Goal: Task Accomplishment & Management: Manage account settings

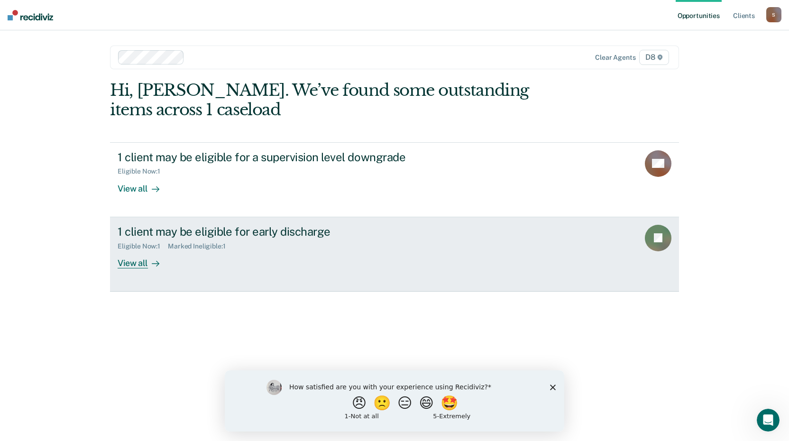
click at [208, 228] on div "1 client may be eligible for early discharge" at bounding box center [284, 232] width 333 height 14
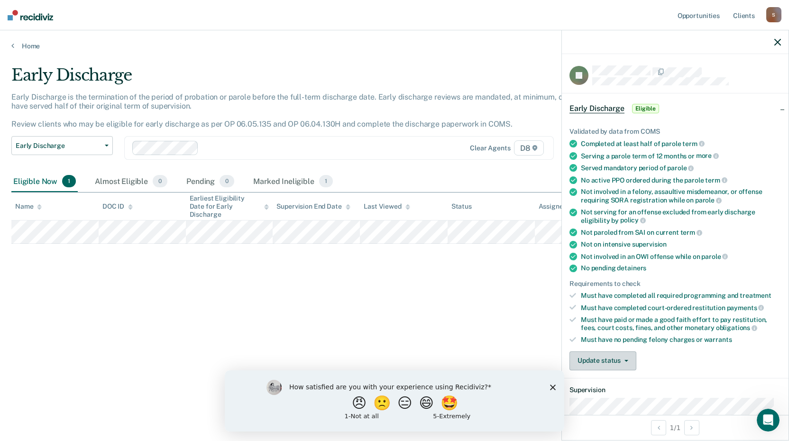
click at [603, 360] on button "Update status" at bounding box center [603, 360] width 67 height 19
click at [606, 397] on button "Mark Ineligible" at bounding box center [616, 398] width 92 height 15
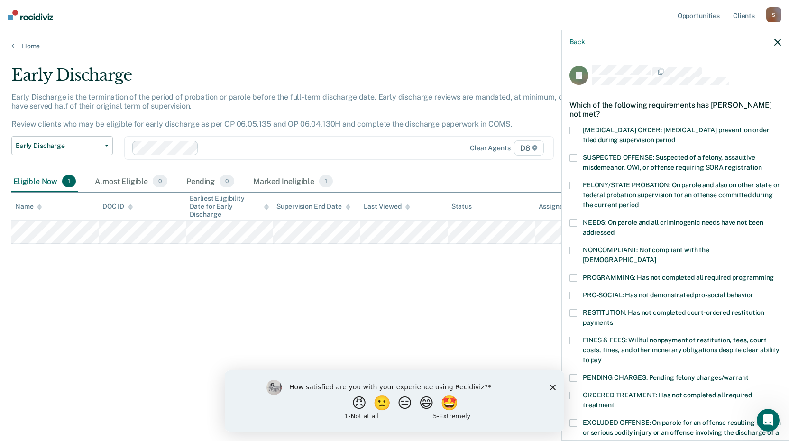
click at [570, 274] on span at bounding box center [574, 278] width 8 height 8
click at [572, 392] on span at bounding box center [574, 396] width 8 height 8
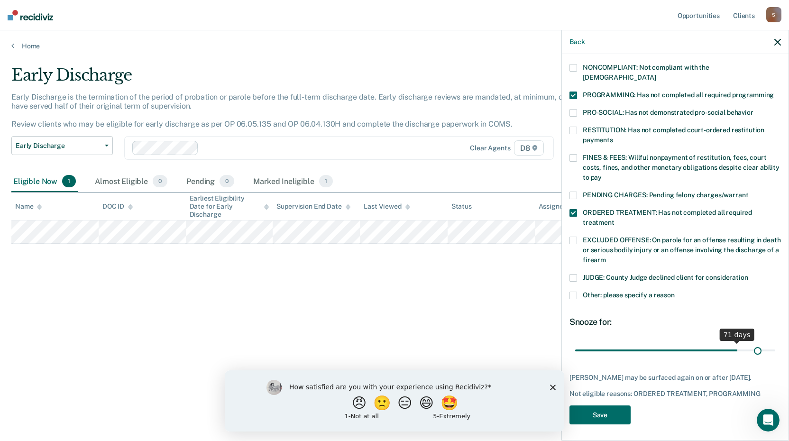
scroll to position [175, 0]
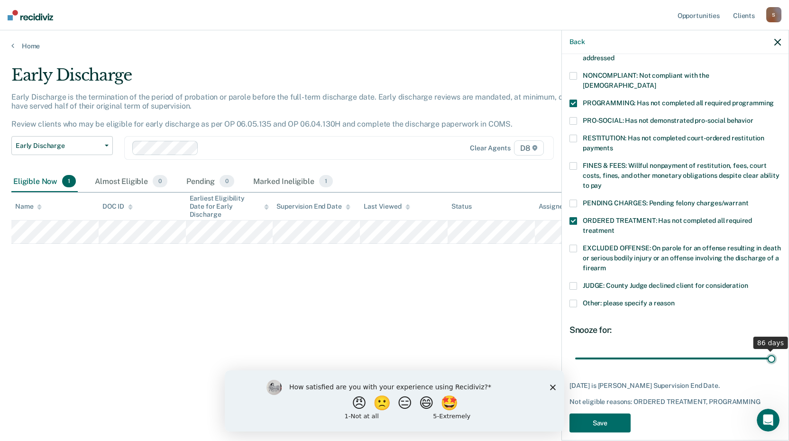
drag, startPoint x: 643, startPoint y: 340, endPoint x: 781, endPoint y: 332, distance: 138.2
type input "86"
click at [775, 350] on input "range" at bounding box center [675, 358] width 200 height 17
drag, startPoint x: 766, startPoint y: 348, endPoint x: 780, endPoint y: 343, distance: 14.5
click at [775, 350] on input "range" at bounding box center [675, 358] width 200 height 17
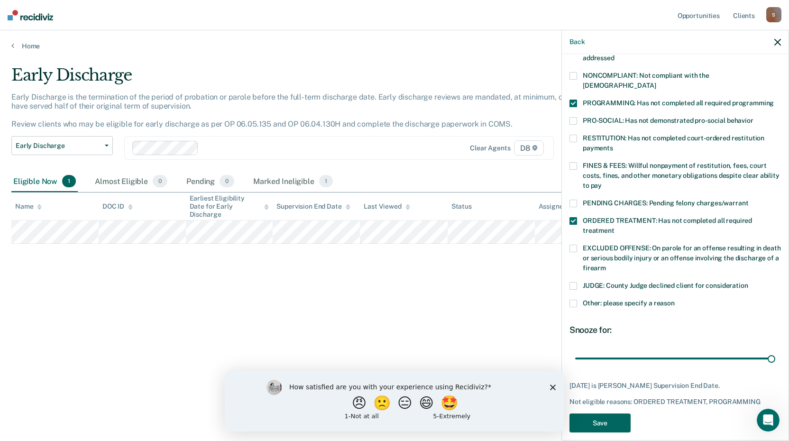
click at [588, 416] on button "Save" at bounding box center [600, 422] width 61 height 19
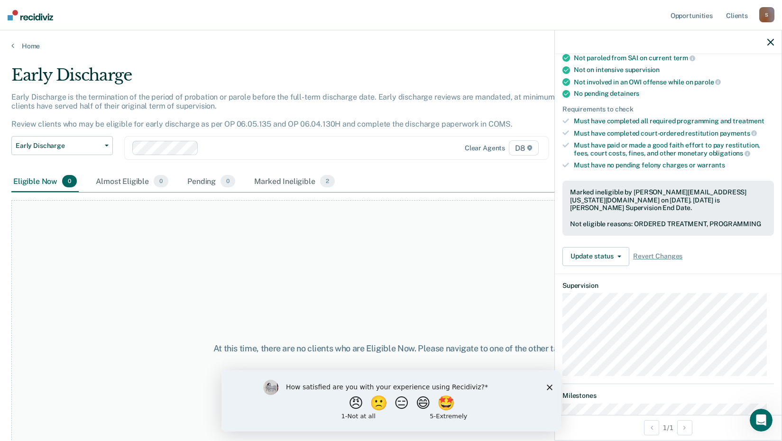
click at [768, 38] on button "button" at bounding box center [770, 42] width 7 height 8
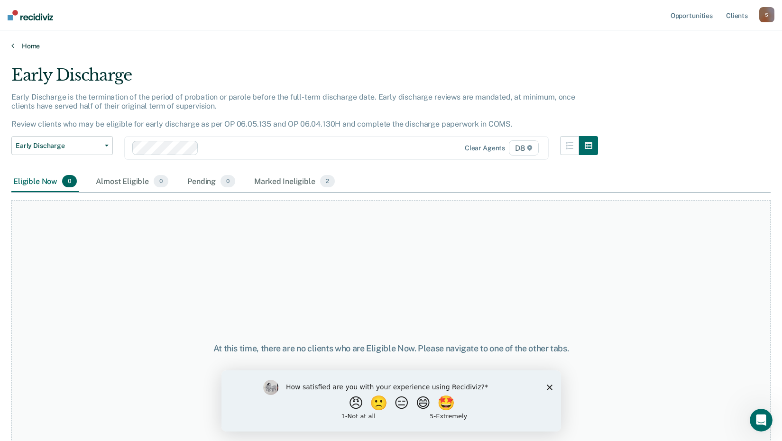
click at [28, 46] on link "Home" at bounding box center [390, 46] width 759 height 9
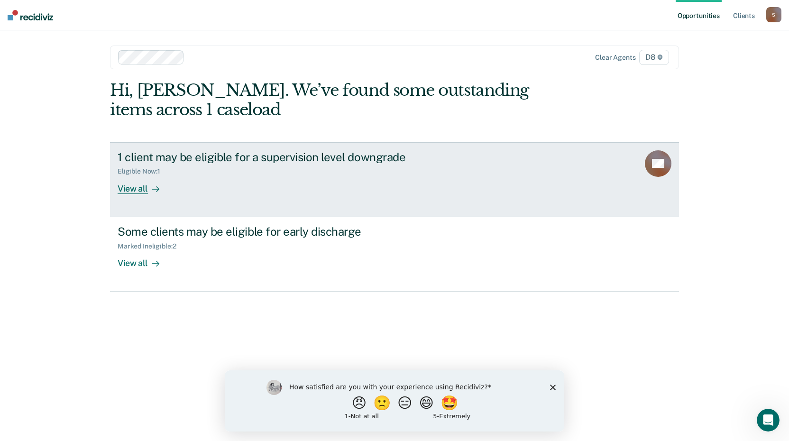
click at [155, 153] on div "1 client may be eligible for a supervision level downgrade" at bounding box center [284, 157] width 333 height 14
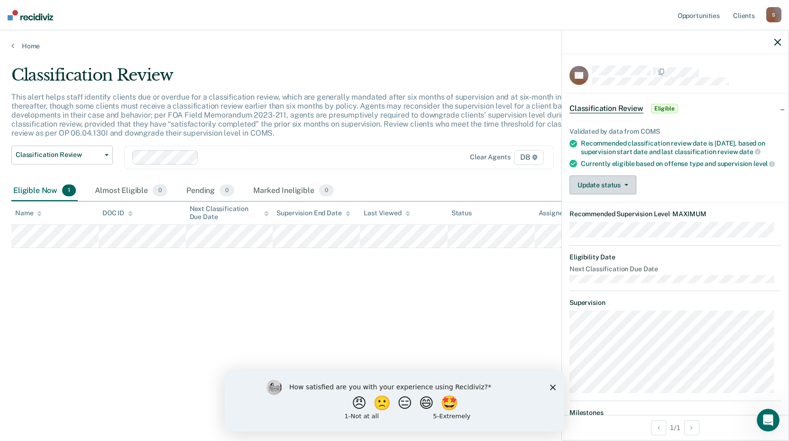
click at [593, 194] on button "Update status" at bounding box center [603, 184] width 67 height 19
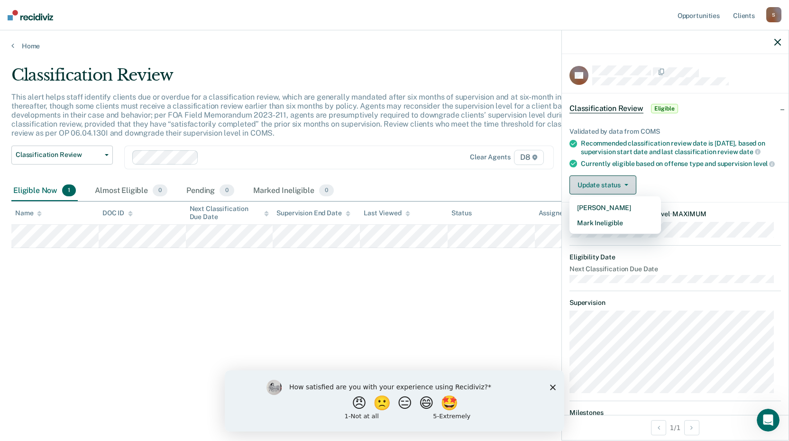
click at [608, 194] on button "Update status" at bounding box center [603, 184] width 67 height 19
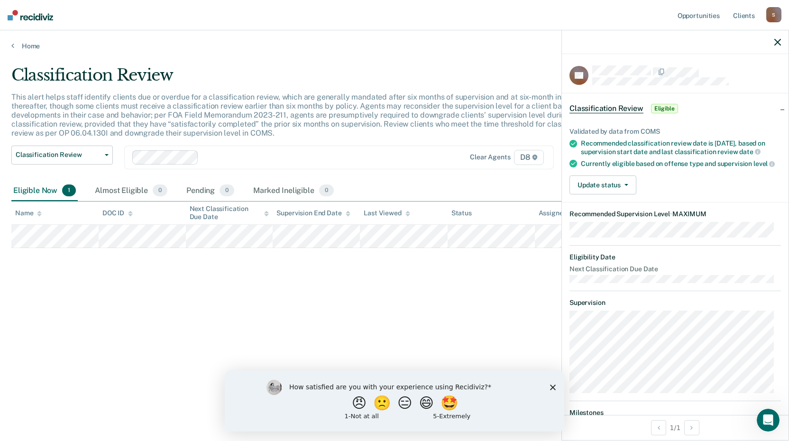
click at [665, 107] on span "Eligible" at bounding box center [664, 108] width 27 height 9
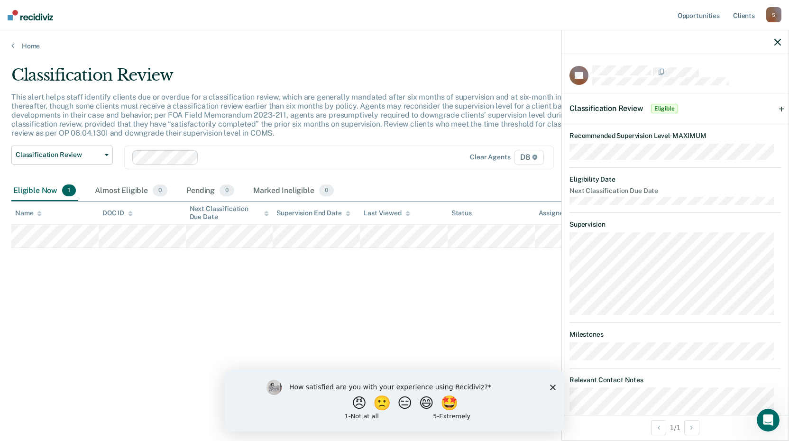
click at [662, 109] on span "Eligible" at bounding box center [664, 108] width 27 height 9
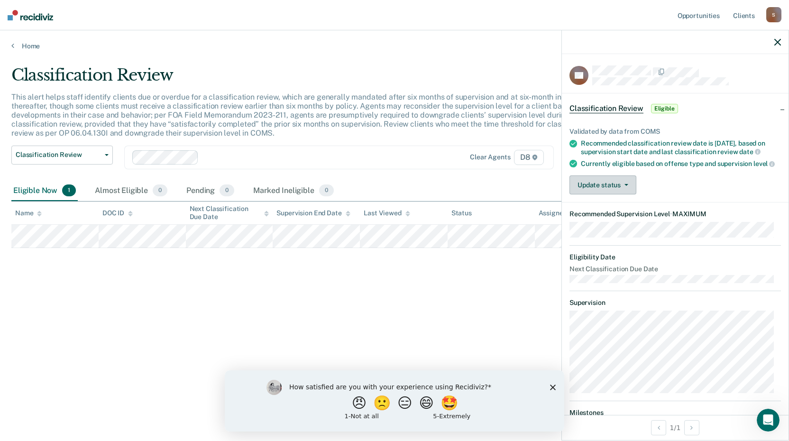
click at [609, 194] on button "Update status" at bounding box center [603, 184] width 67 height 19
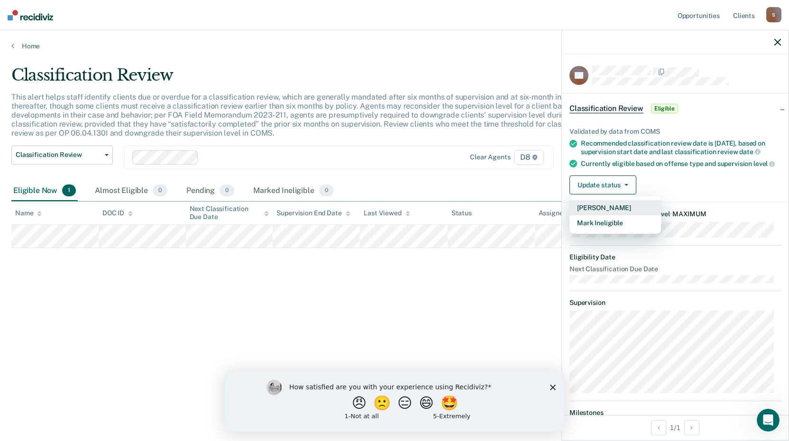
click at [607, 215] on button "[PERSON_NAME]" at bounding box center [616, 207] width 92 height 15
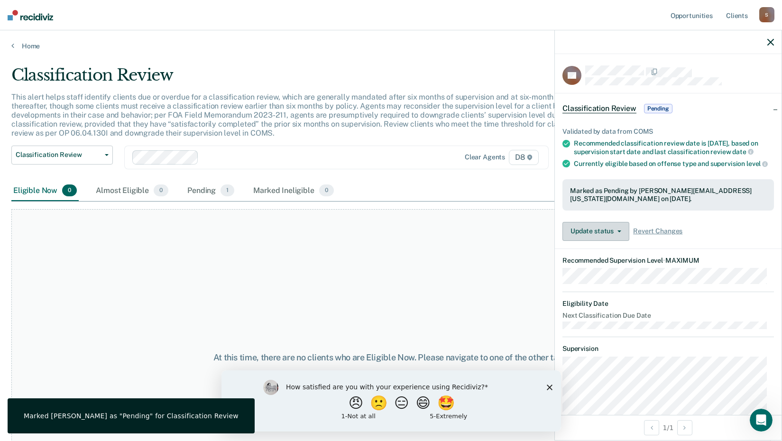
click at [612, 241] on button "Update status" at bounding box center [595, 231] width 67 height 19
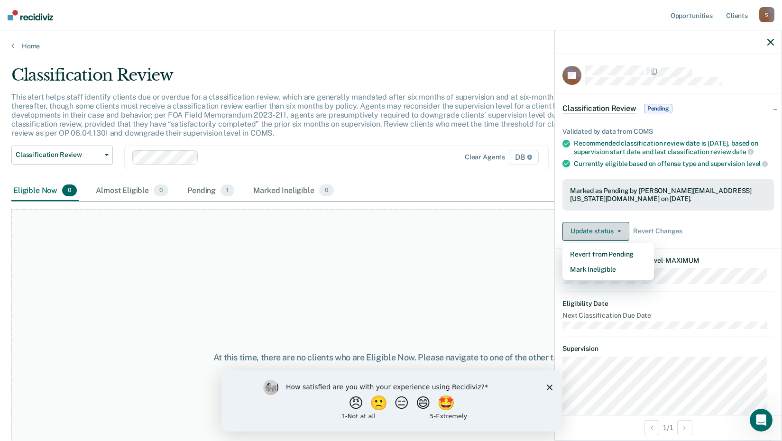
click at [612, 241] on button "Update status" at bounding box center [595, 231] width 67 height 19
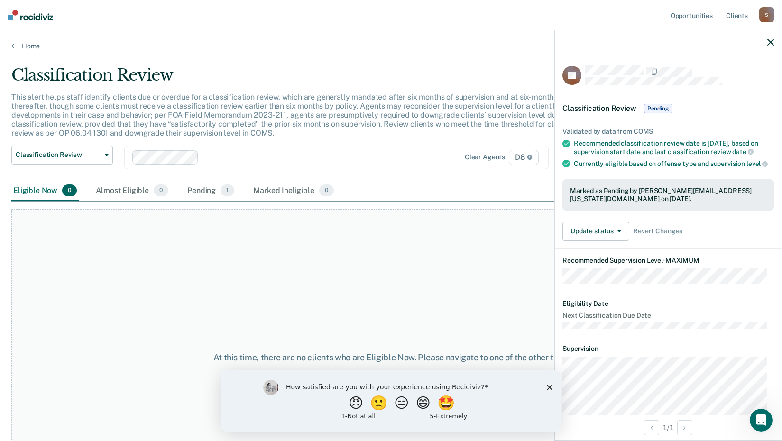
click at [601, 203] on div "Marked as Pending by [PERSON_NAME][EMAIL_ADDRESS][US_STATE][DOMAIN_NAME] on [DA…" at bounding box center [668, 195] width 196 height 16
click at [655, 106] on span "Pending" at bounding box center [658, 108] width 28 height 9
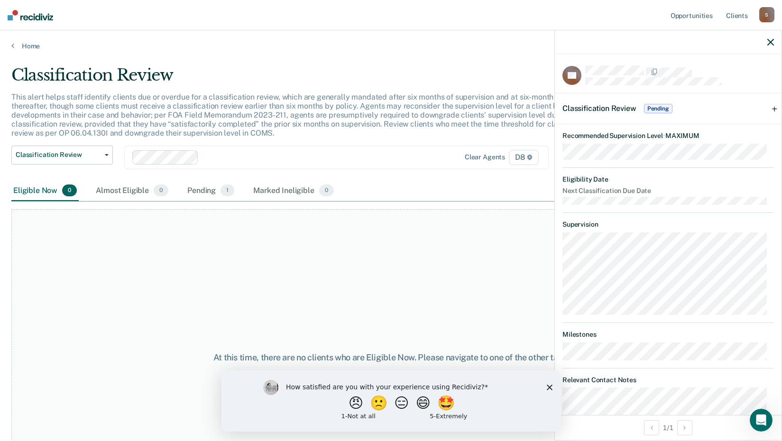
click at [768, 107] on div "Classification Review Pending" at bounding box center [668, 108] width 227 height 30
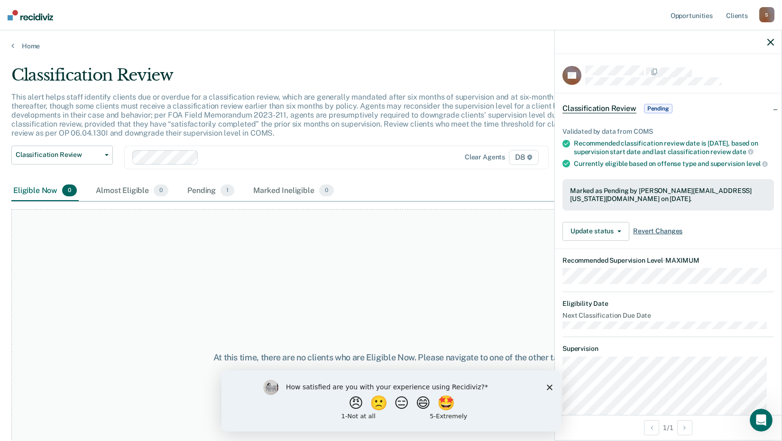
click at [645, 235] on span "Revert Changes" at bounding box center [657, 231] width 49 height 8
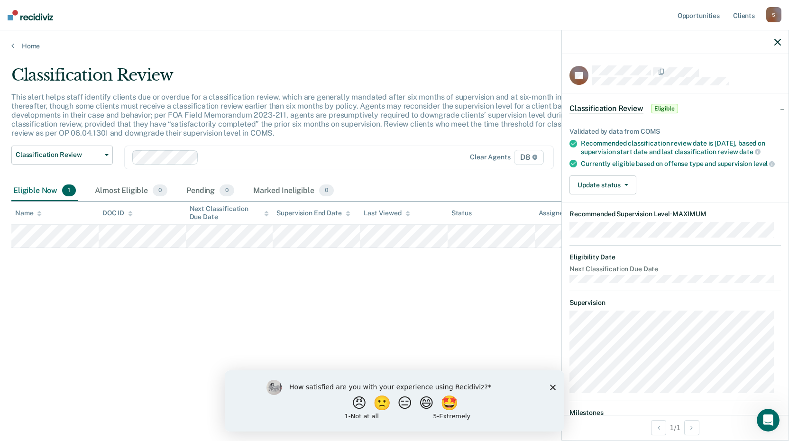
click at [572, 167] on icon at bounding box center [574, 164] width 8 height 8
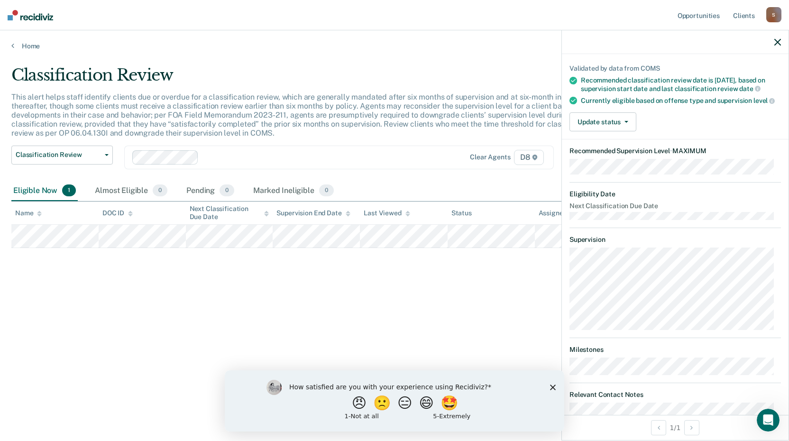
scroll to position [122, 0]
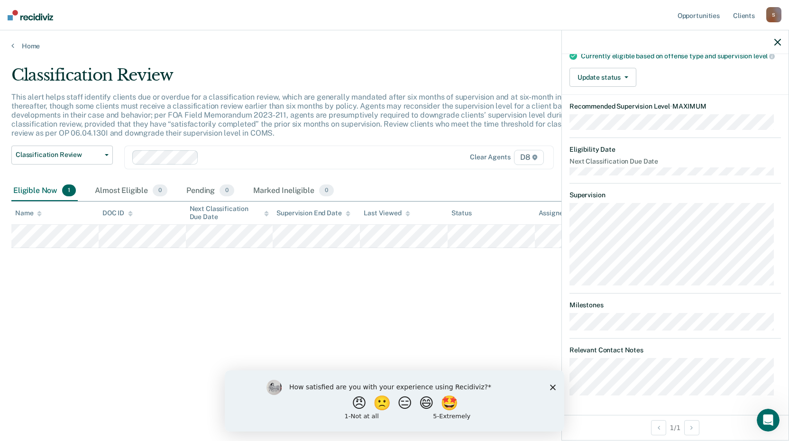
click at [553, 385] on icon "Close survey" at bounding box center [553, 387] width 6 height 6
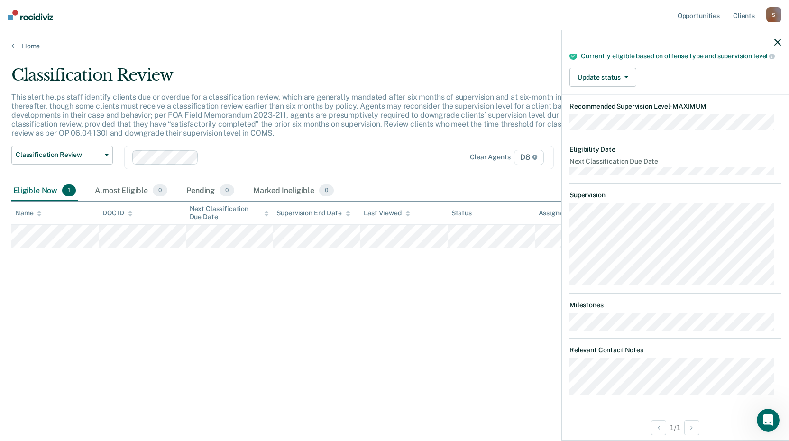
scroll to position [0, 0]
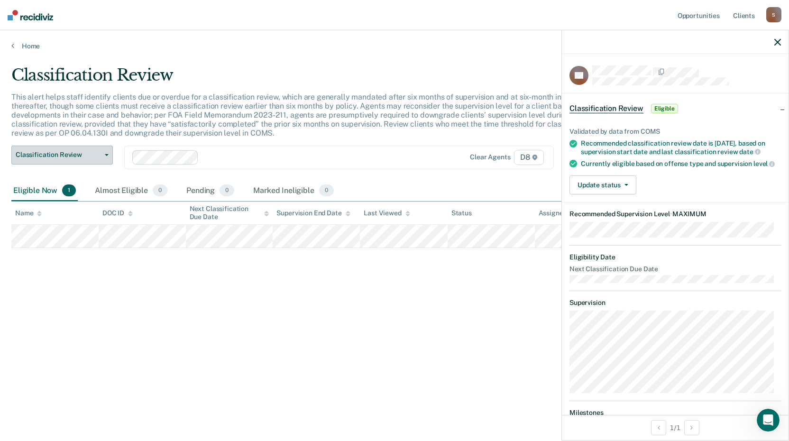
click at [97, 156] on span "Classification Review" at bounding box center [58, 155] width 85 height 8
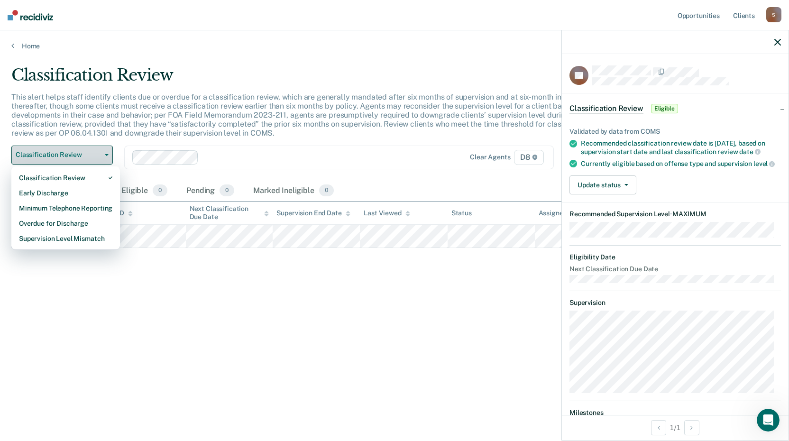
click at [99, 158] on span "Classification Review" at bounding box center [58, 155] width 85 height 8
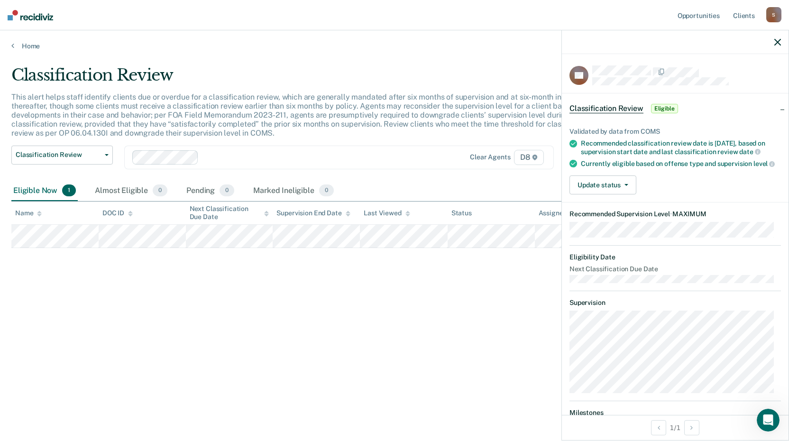
click at [44, 189] on div "Eligible Now 1" at bounding box center [44, 191] width 66 height 21
click at [610, 194] on button "Update status" at bounding box center [603, 184] width 67 height 19
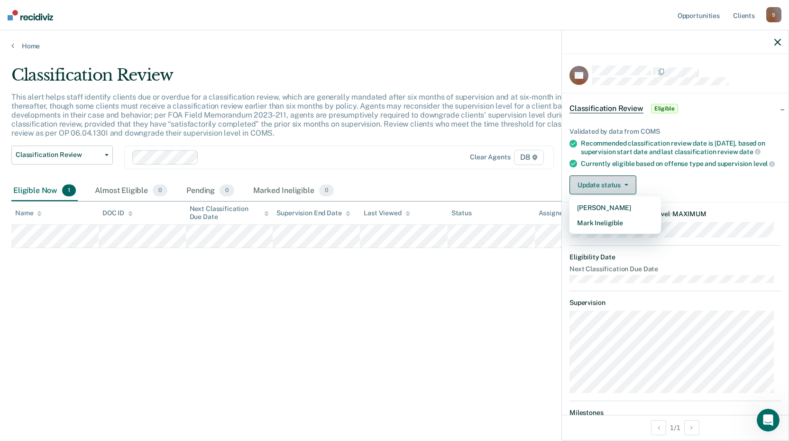
click at [610, 194] on button "Update status" at bounding box center [603, 184] width 67 height 19
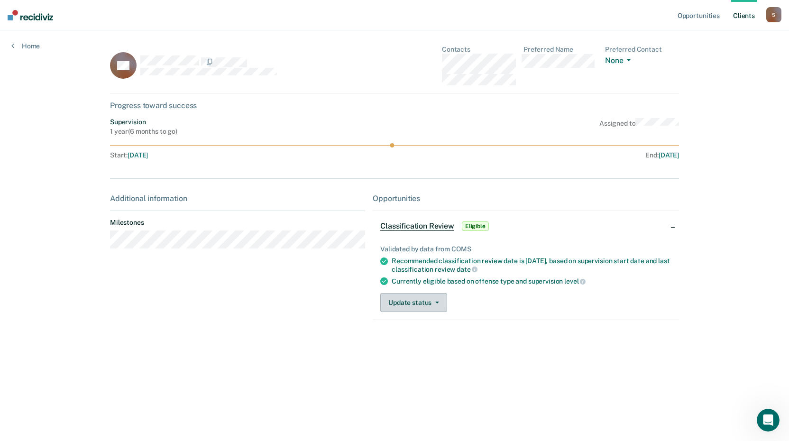
click at [436, 299] on button "Update status" at bounding box center [413, 302] width 67 height 19
click at [419, 228] on span "Classification Review" at bounding box center [417, 225] width 74 height 9
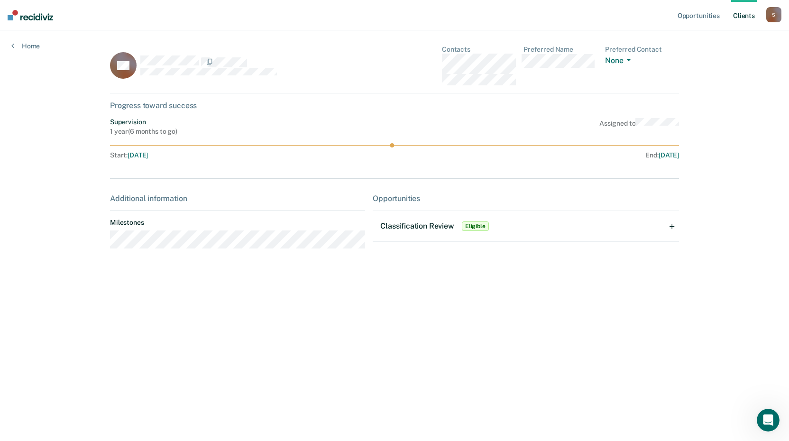
click at [419, 228] on span "Classification Review" at bounding box center [417, 225] width 74 height 9
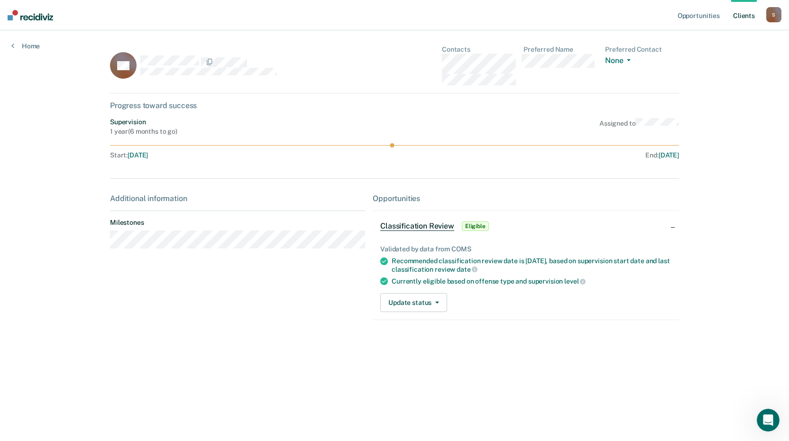
click at [421, 268] on div "Recommended classification review date is [DATE], based on supervision start da…" at bounding box center [532, 265] width 280 height 16
click at [425, 303] on button "Update status" at bounding box center [413, 302] width 67 height 19
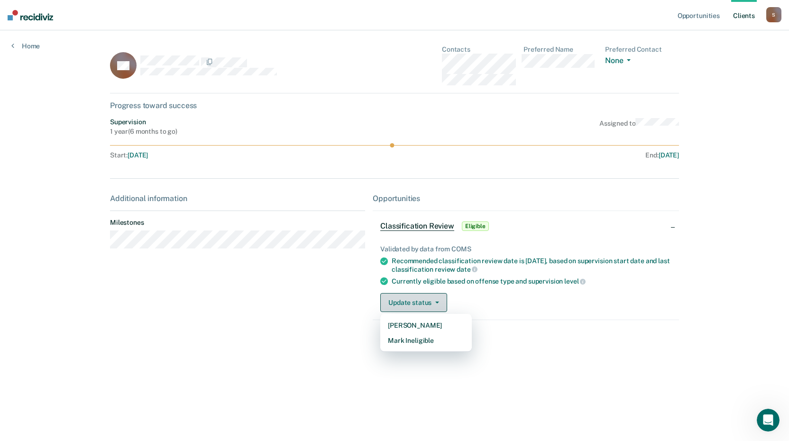
click at [425, 303] on button "Update status" at bounding box center [413, 302] width 67 height 19
